Goal: Transaction & Acquisition: Purchase product/service

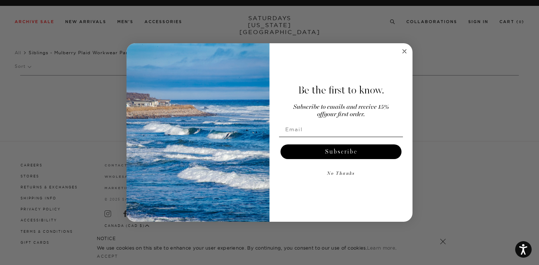
click at [340, 171] on button "No Thanks" at bounding box center [341, 173] width 124 height 15
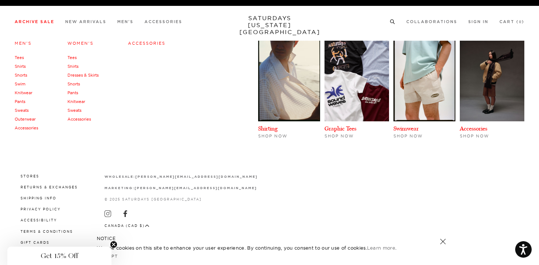
click at [74, 93] on link "Pants" at bounding box center [72, 92] width 11 height 5
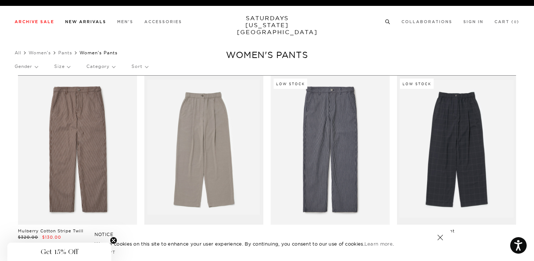
click at [81, 22] on link "New Arrivals" at bounding box center [85, 22] width 41 height 4
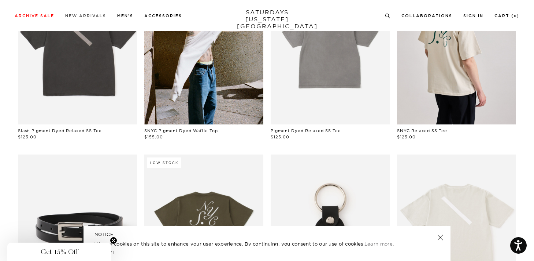
scroll to position [99, 0]
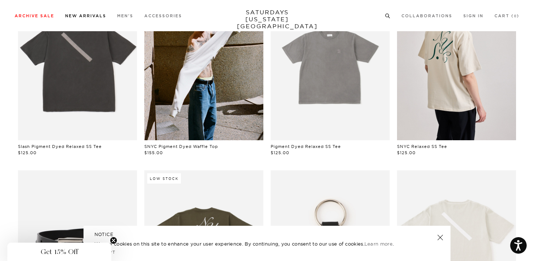
click at [97, 17] on link "New Arrivals" at bounding box center [85, 16] width 41 height 4
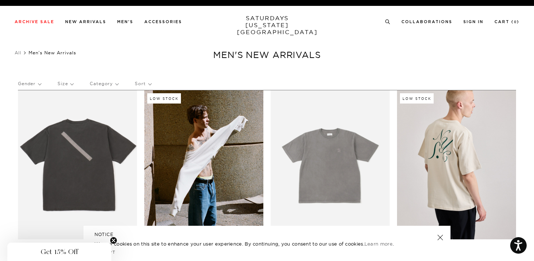
click at [41, 84] on div "Gender Size Category Sort" at bounding box center [267, 83] width 498 height 17
click at [39, 84] on p "Gender" at bounding box center [29, 83] width 23 height 17
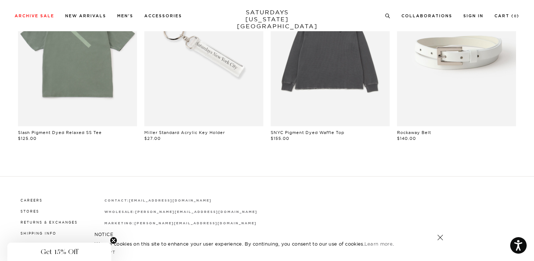
scroll to position [693, 0]
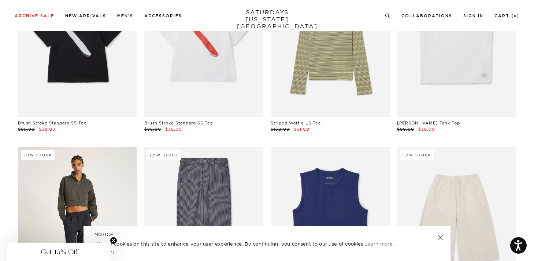
scroll to position [0, 1]
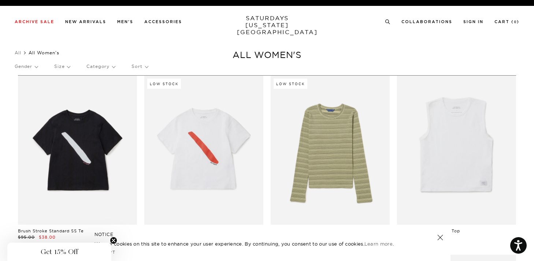
click at [112, 66] on p "Category" at bounding box center [100, 66] width 29 height 17
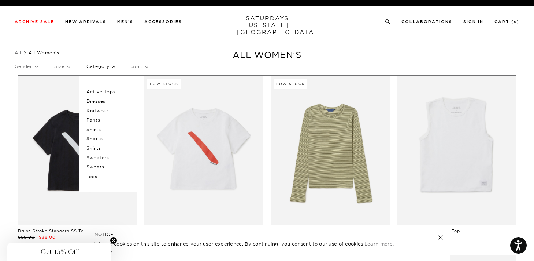
click at [92, 118] on p "Pants" at bounding box center [108, 120] width 44 height 10
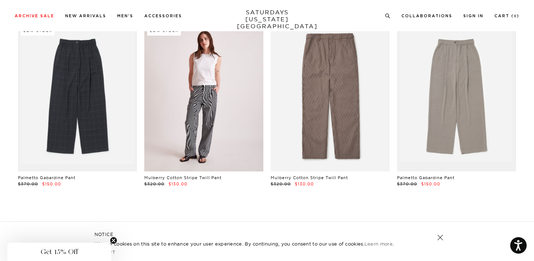
scroll to position [85, 0]
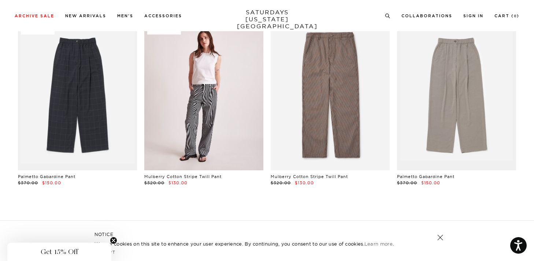
click at [197, 107] on link at bounding box center [203, 95] width 119 height 149
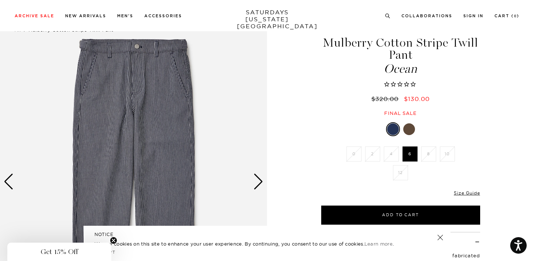
scroll to position [23, 0]
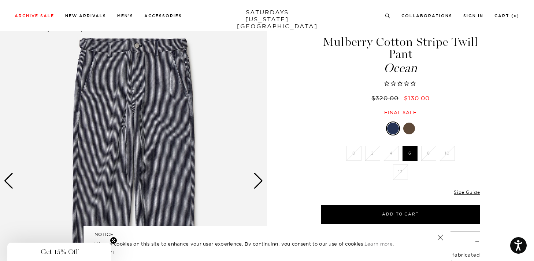
click at [407, 126] on div at bounding box center [409, 128] width 12 height 12
